Goal: Information Seeking & Learning: Learn about a topic

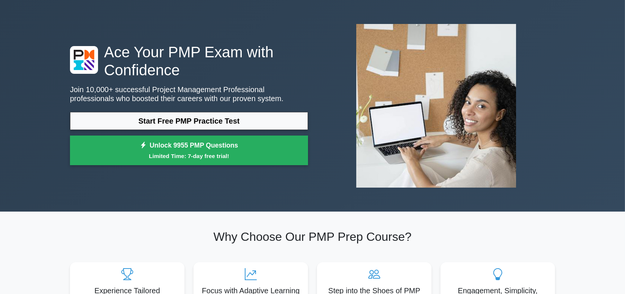
scroll to position [37, 0]
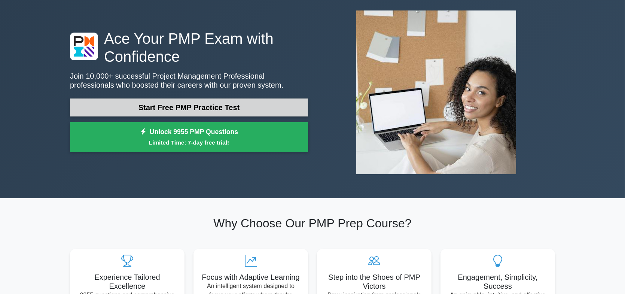
click at [171, 110] on link "Start Free PMP Practice Test" at bounding box center [189, 107] width 238 height 18
